Goal: Task Accomplishment & Management: Manage account settings

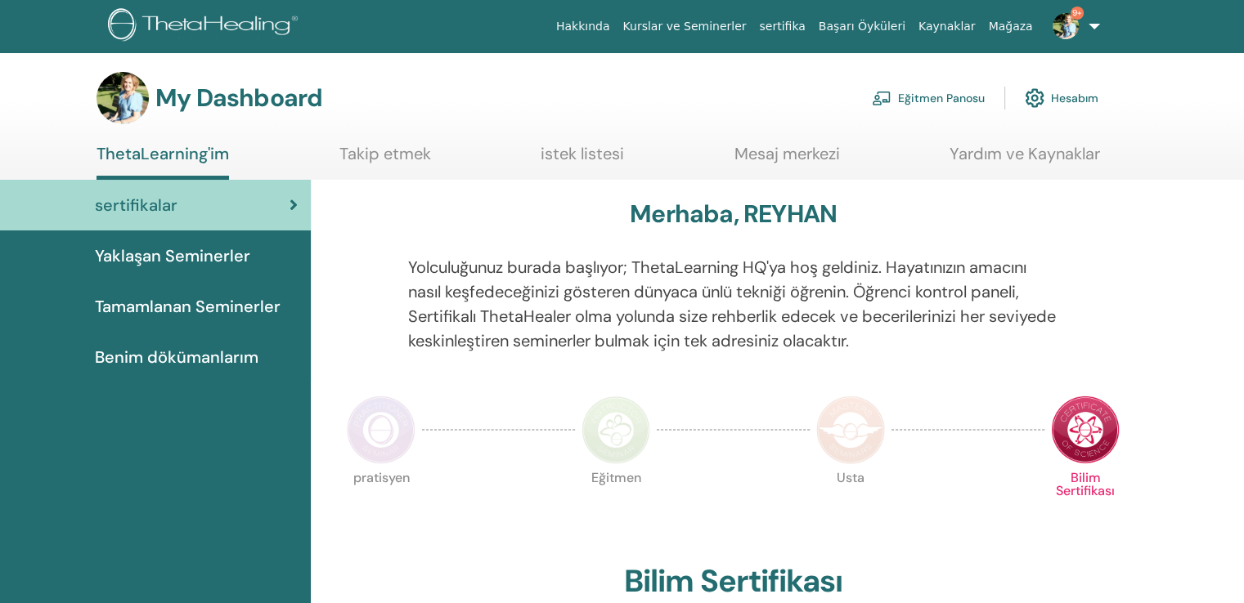
click at [962, 96] on link "Eğitmen Panosu" at bounding box center [928, 98] width 113 height 36
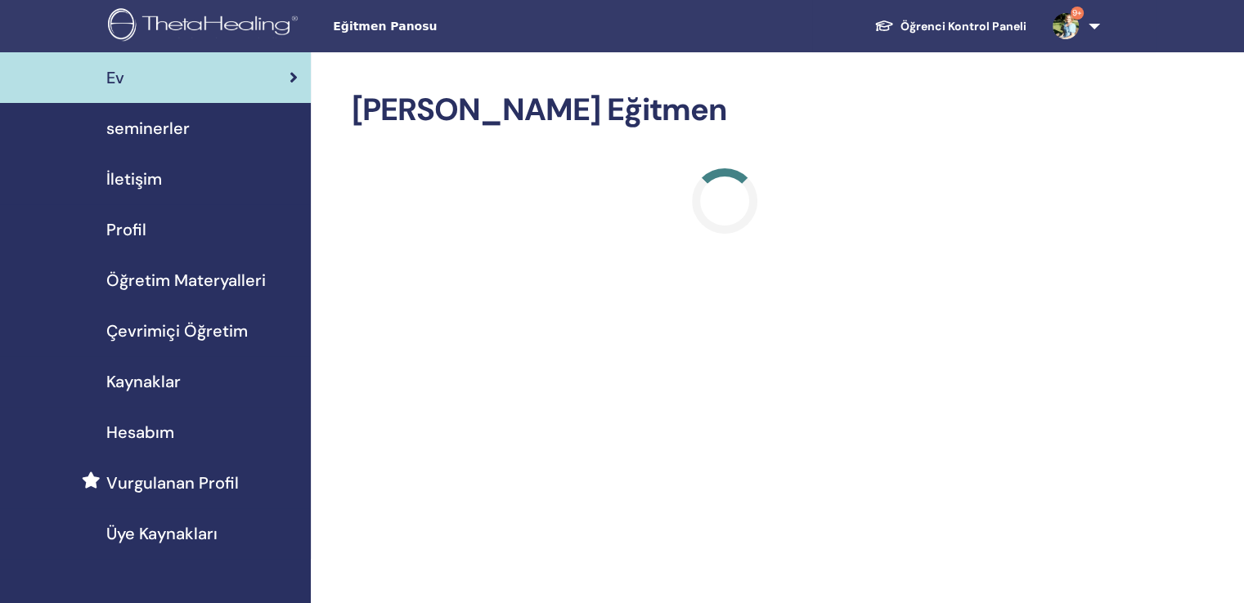
click at [155, 122] on span "seminerler" at bounding box center [147, 128] width 83 height 25
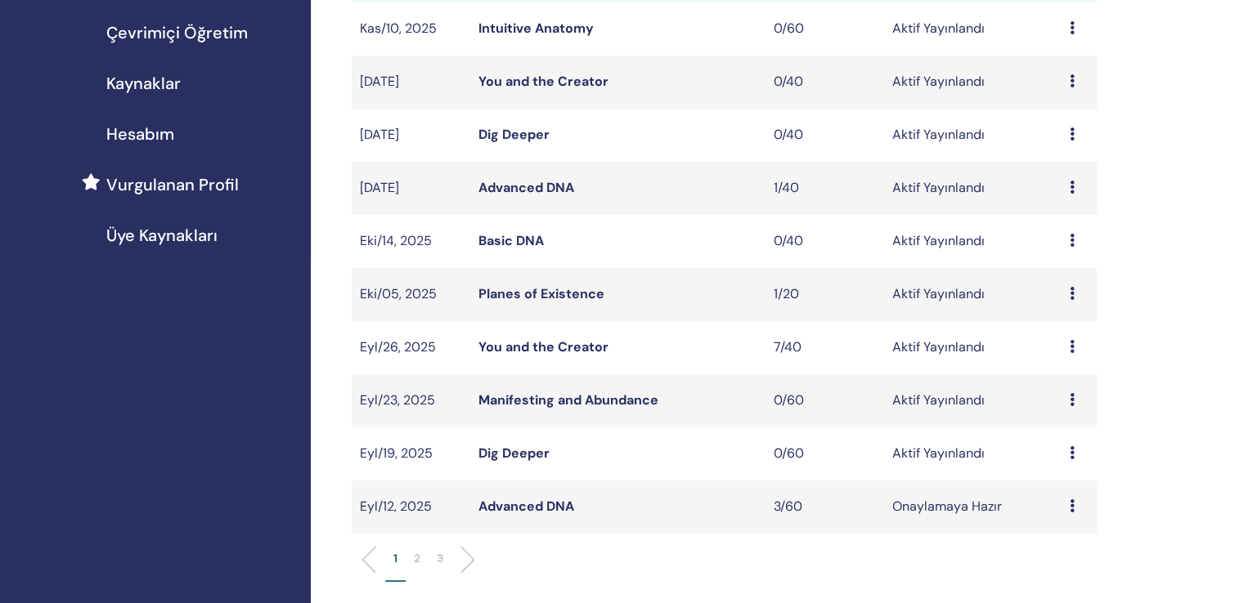
scroll to position [327, 0]
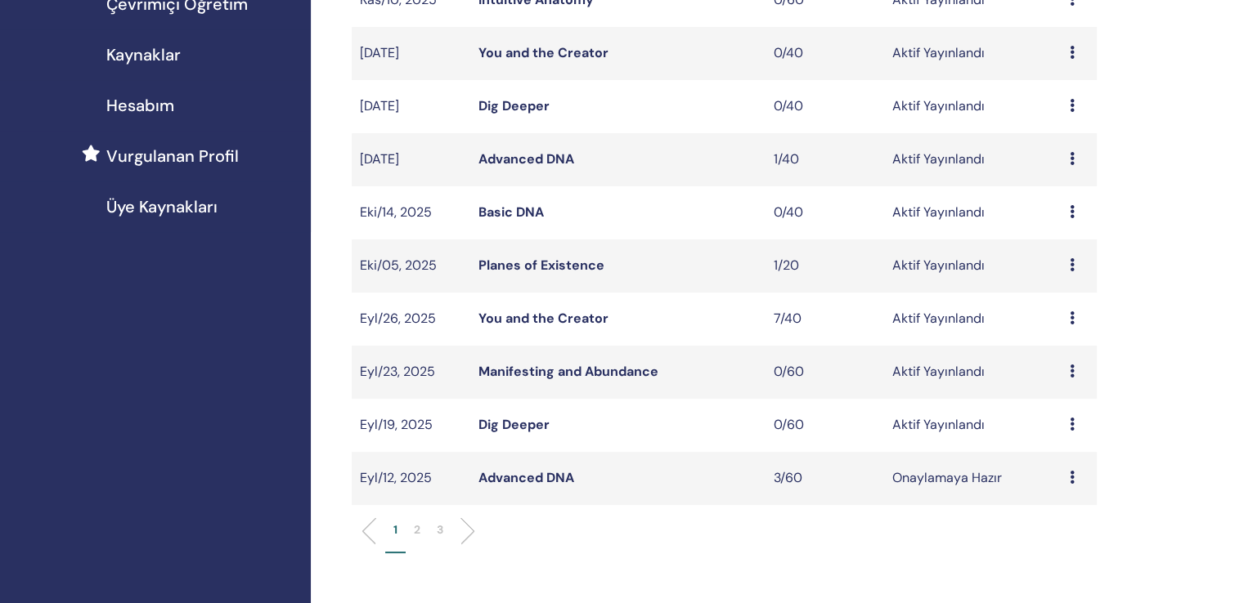
click at [535, 469] on link "Advanced DNA" at bounding box center [526, 477] width 96 height 17
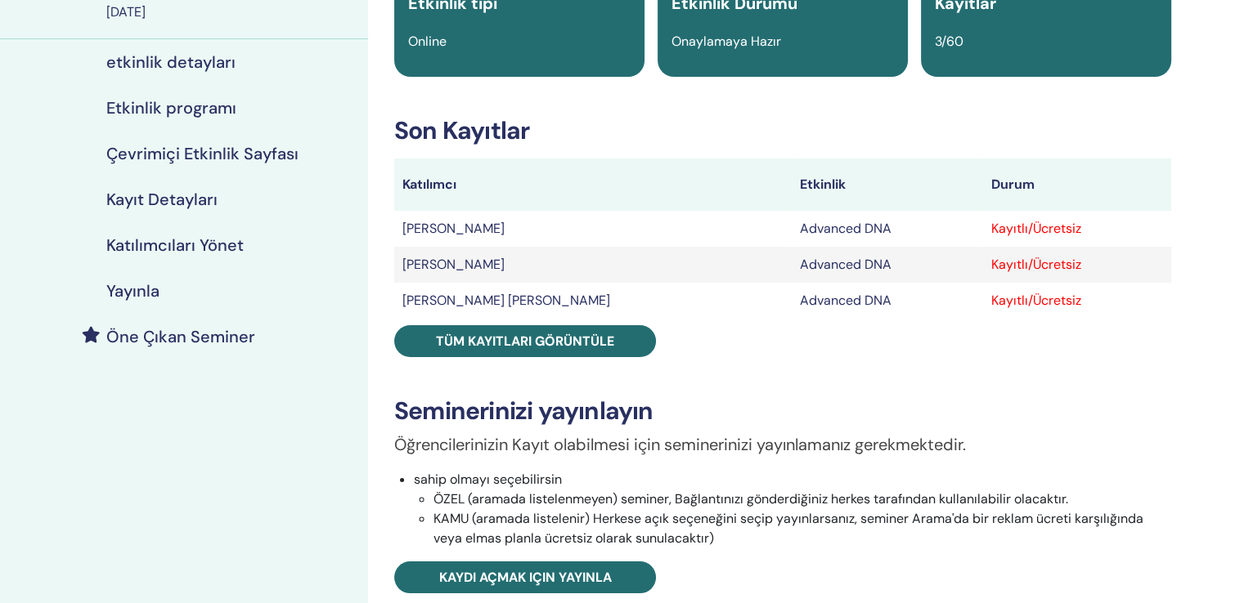
scroll to position [164, 0]
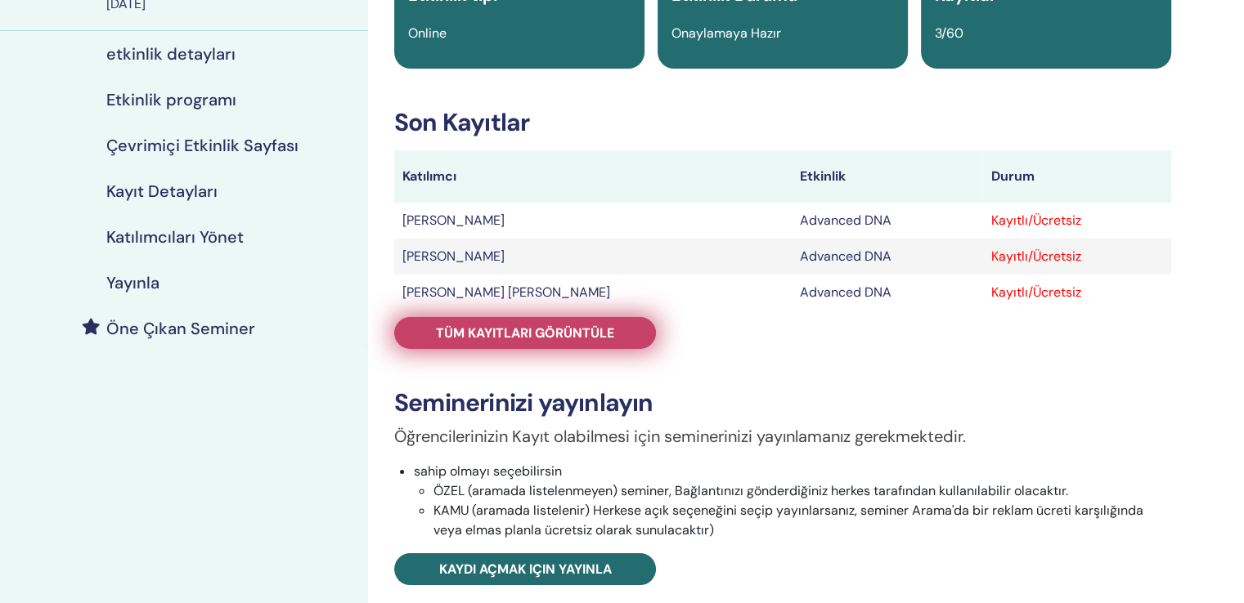
click at [528, 325] on span "Tüm kayıtları görüntüle" at bounding box center [525, 333] width 178 height 17
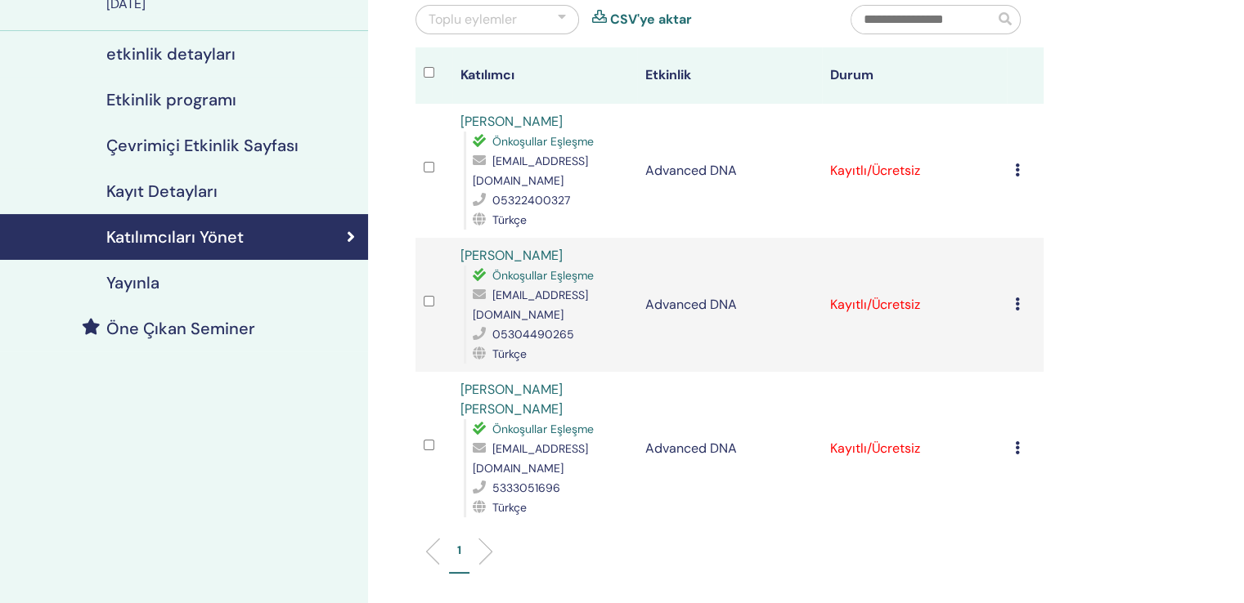
click at [1016, 164] on icon at bounding box center [1017, 170] width 5 height 13
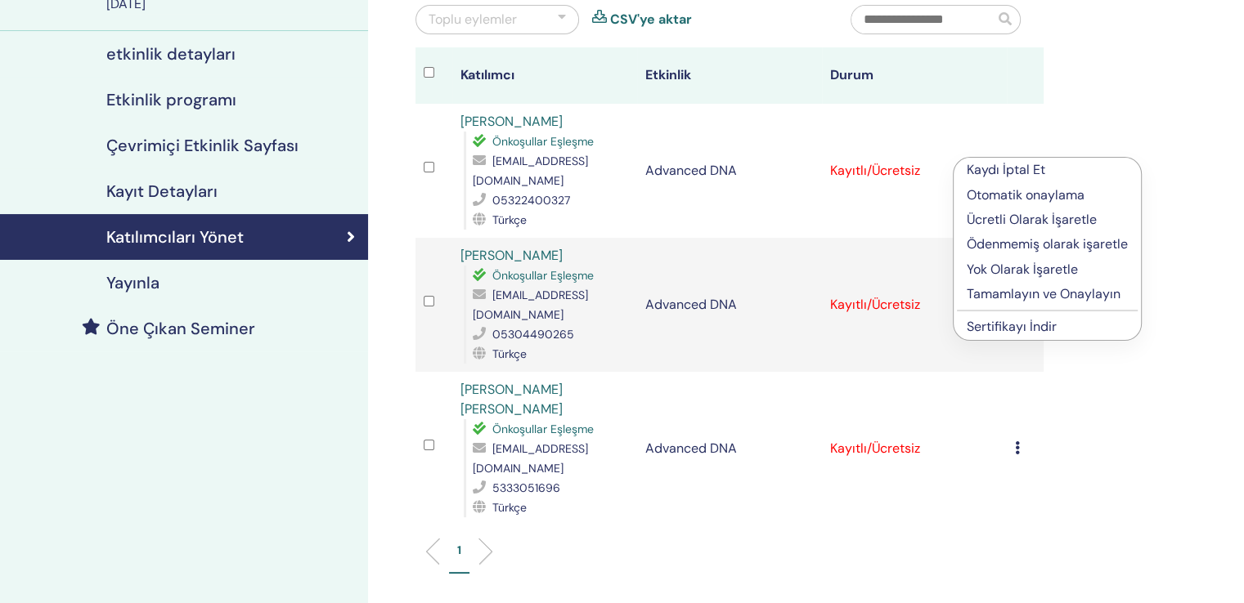
click at [1016, 285] on p "Tamamlayın ve Onaylayın" at bounding box center [1046, 295] width 161 height 20
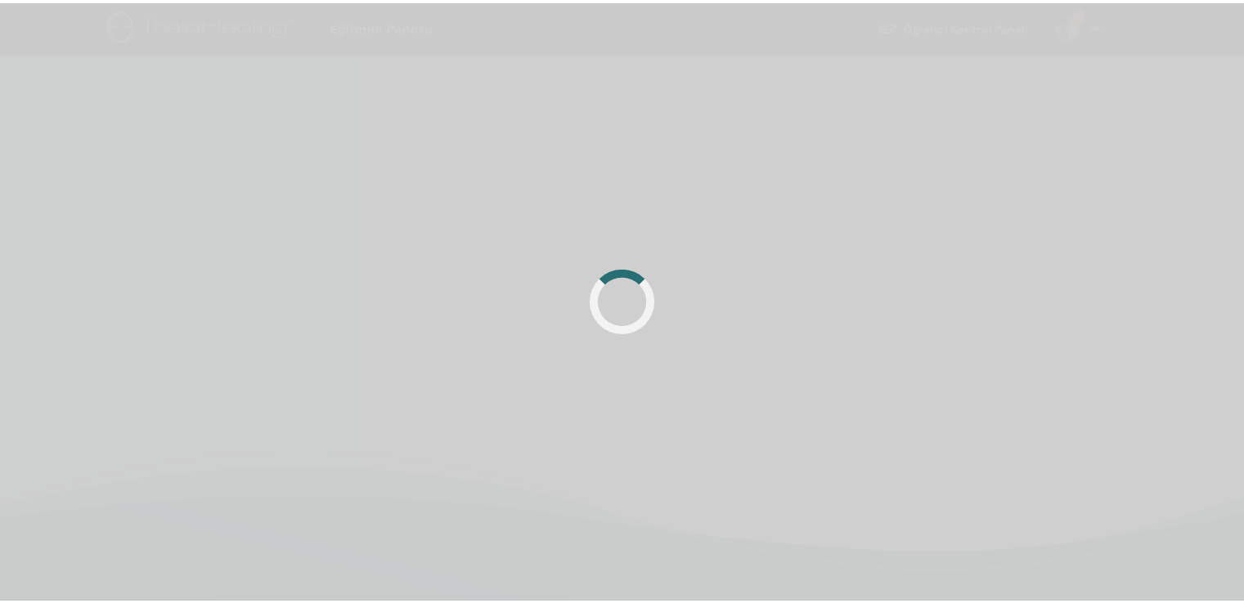
scroll to position [164, 0]
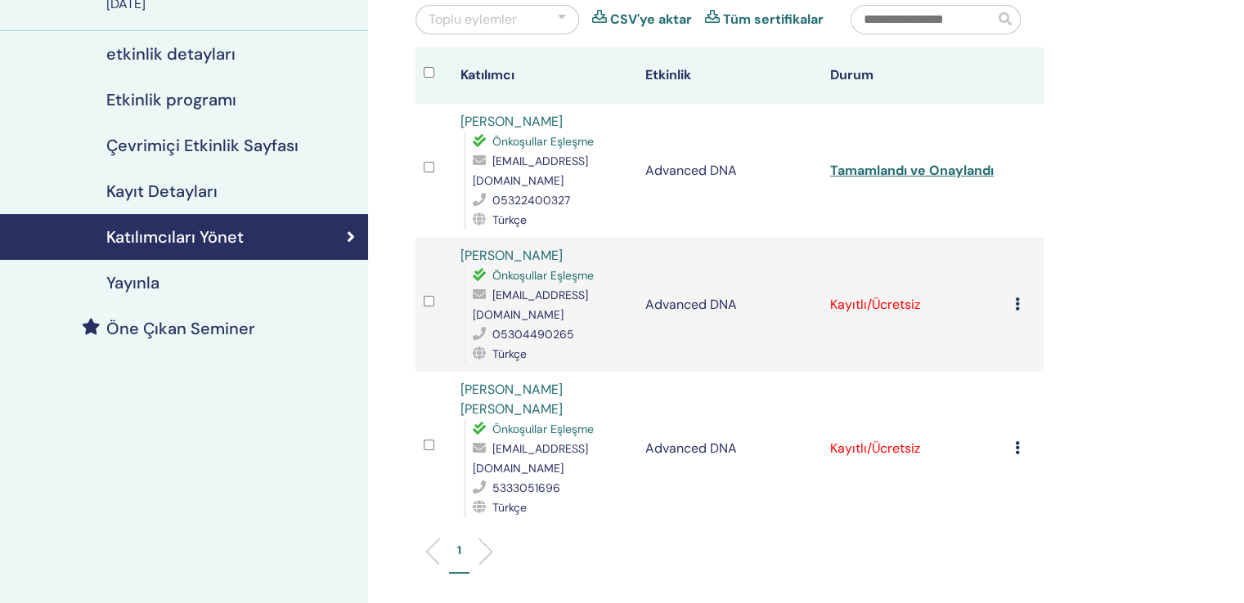
click at [1018, 298] on icon at bounding box center [1017, 304] width 5 height 13
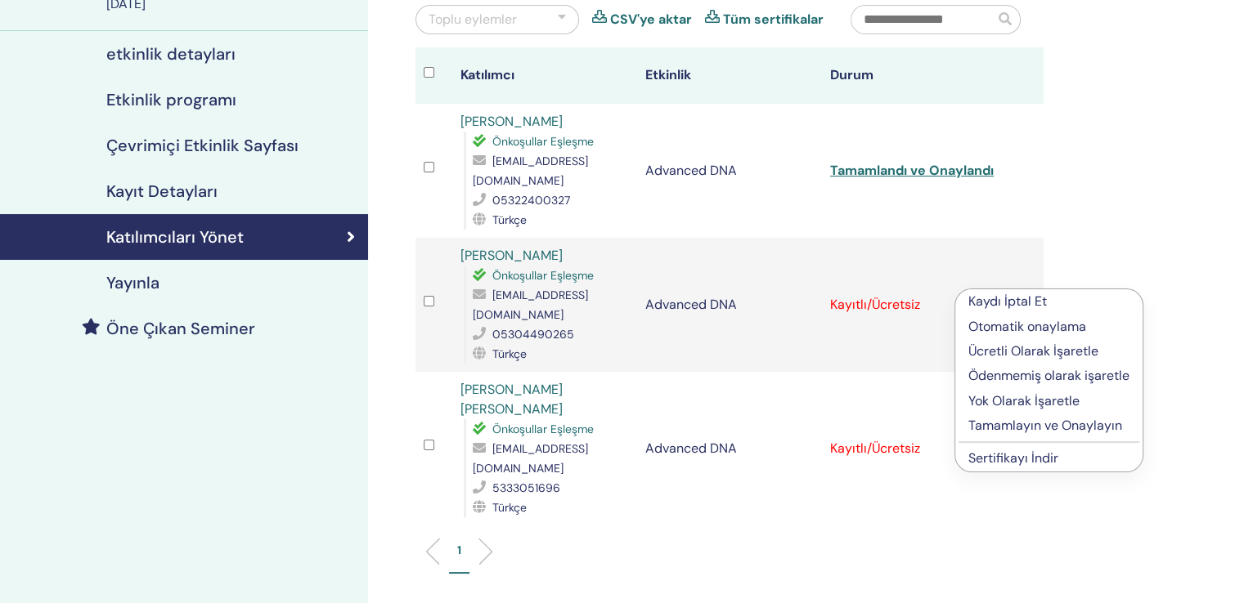
click at [1014, 416] on p "Tamamlayın ve Onaylayın" at bounding box center [1048, 426] width 161 height 20
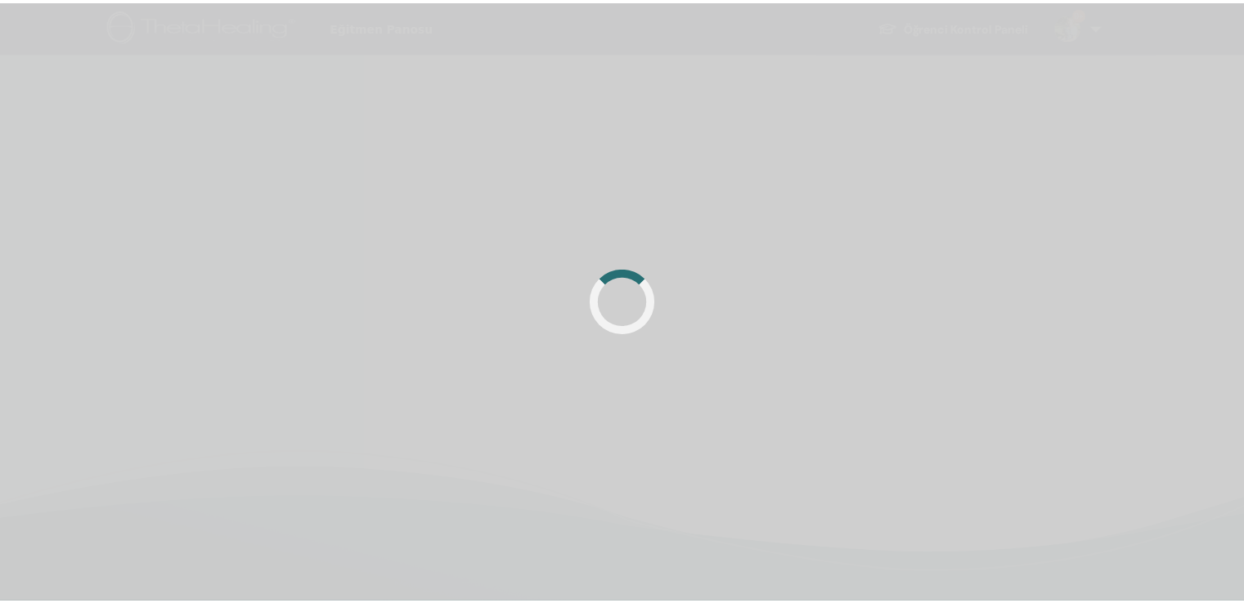
scroll to position [164, 0]
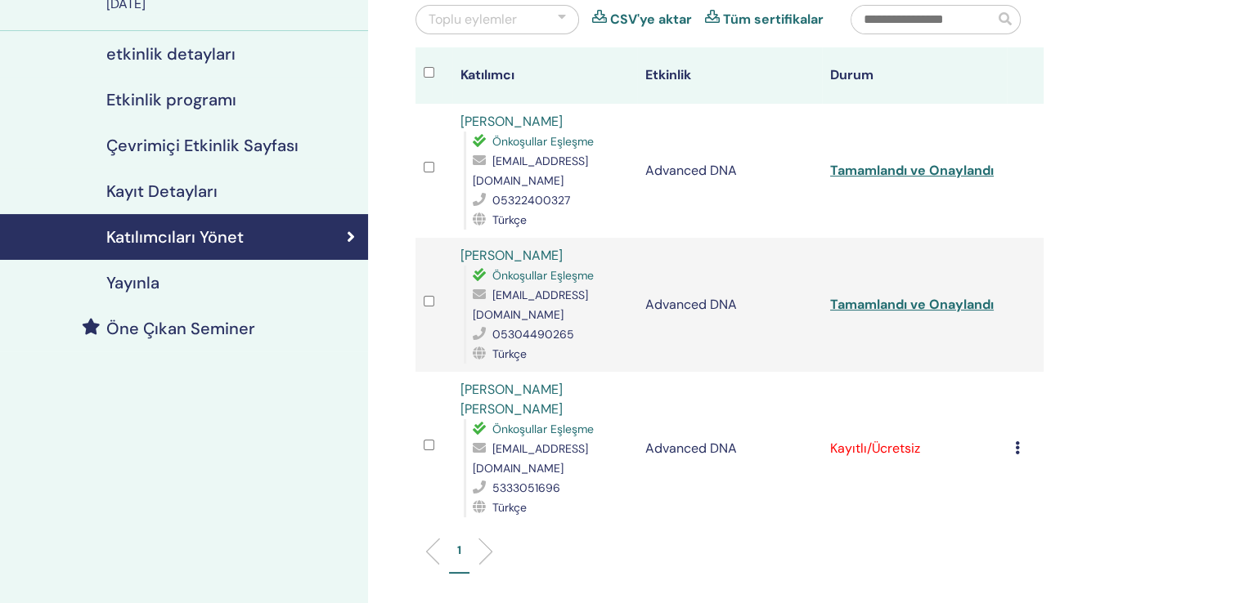
click at [1017, 442] on icon at bounding box center [1017, 448] width 5 height 13
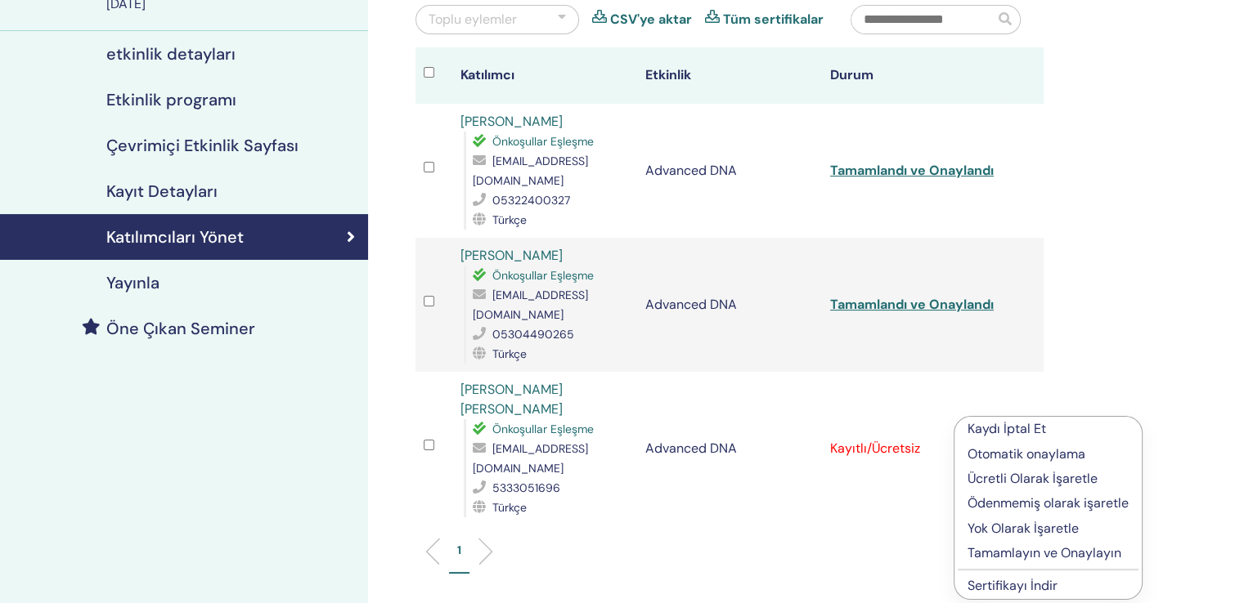
click at [1001, 544] on p "Tamamlayın ve Onaylayın" at bounding box center [1047, 554] width 161 height 20
